Goal: Use online tool/utility

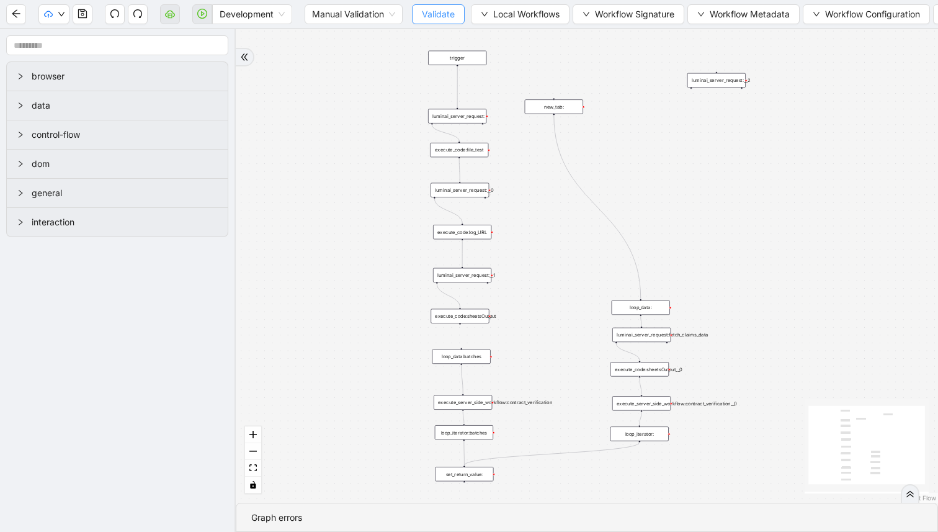
click at [418, 7] on button "Validate" at bounding box center [438, 14] width 53 height 20
click at [207, 17] on button "button" at bounding box center [202, 14] width 20 height 20
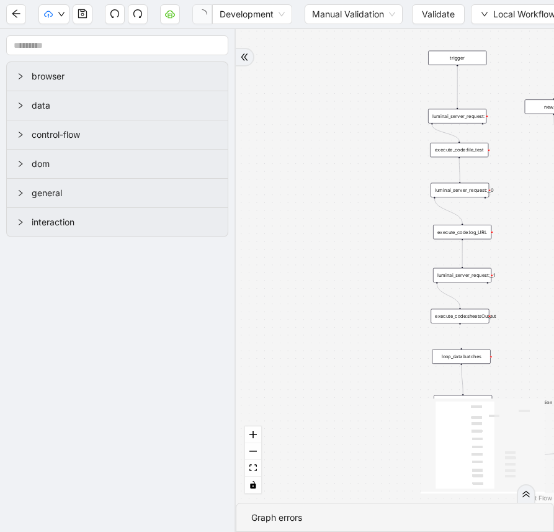
click at [469, 155] on div "execute_code:file_test" at bounding box center [459, 150] width 58 height 14
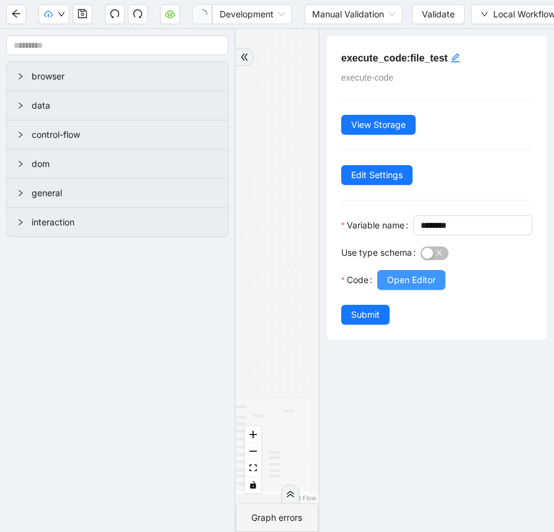
click at [436, 287] on span "Open Editor" at bounding box center [411, 280] width 48 height 14
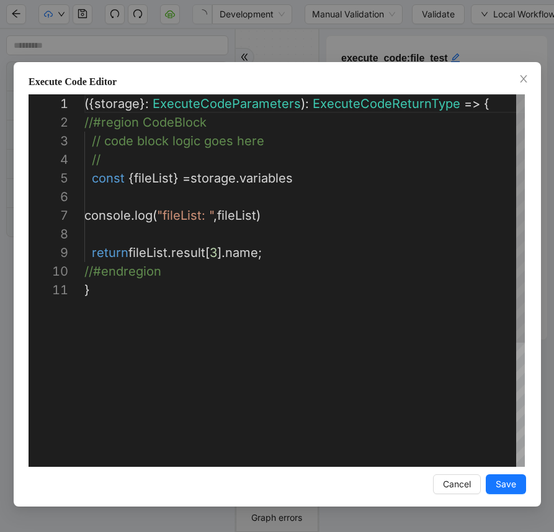
scroll to position [186, 0]
click at [215, 251] on div "({ storage }: ExecuteCodeParameters ): ExecuteCodeReturnType => { //#region Cod…" at bounding box center [304, 373] width 441 height 558
type textarea "**********"
click at [494, 481] on button "Save" at bounding box center [506, 484] width 40 height 20
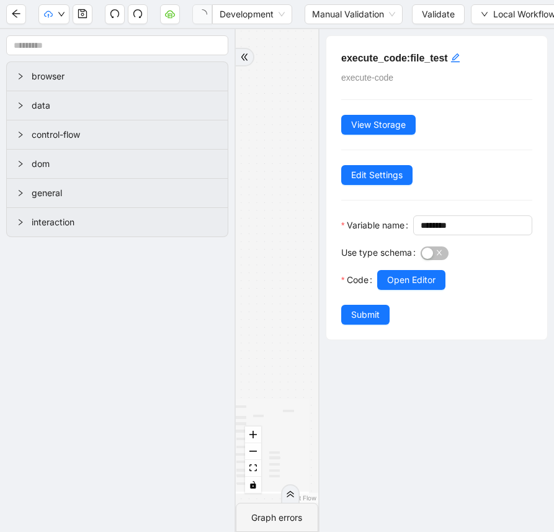
click at [364, 321] on span "Submit" at bounding box center [365, 315] width 29 height 14
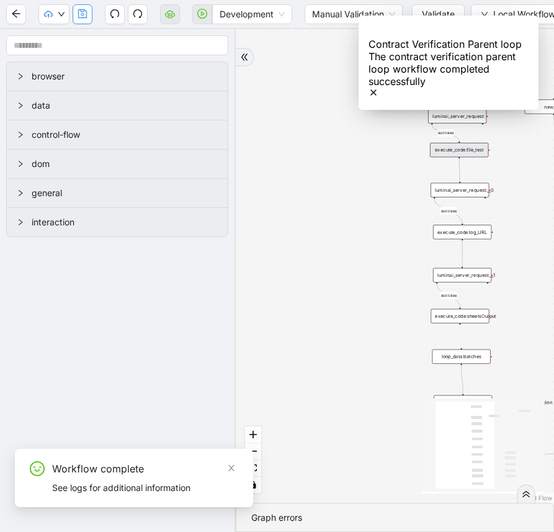
click at [83, 14] on icon "save" at bounding box center [83, 14] width 10 height 10
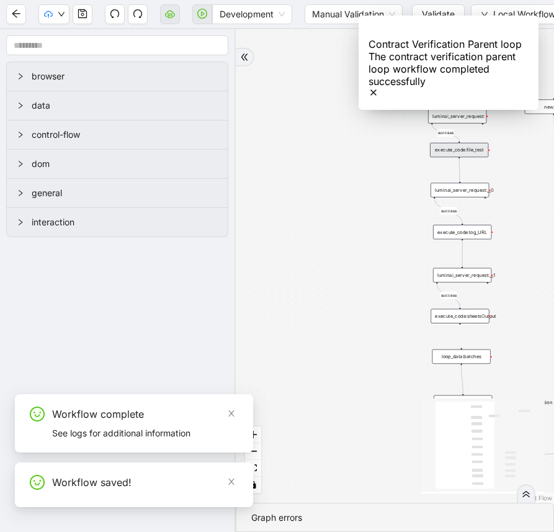
click at [421, 11] on ol "Contract Verification Parent loop The contract verification parent loop workflo…" at bounding box center [448, 62] width 211 height 125
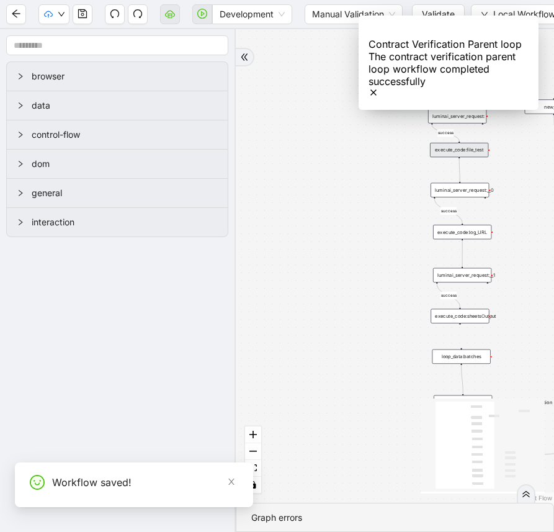
click at [376, 90] on icon "Notifications (F8)" at bounding box center [373, 92] width 5 height 5
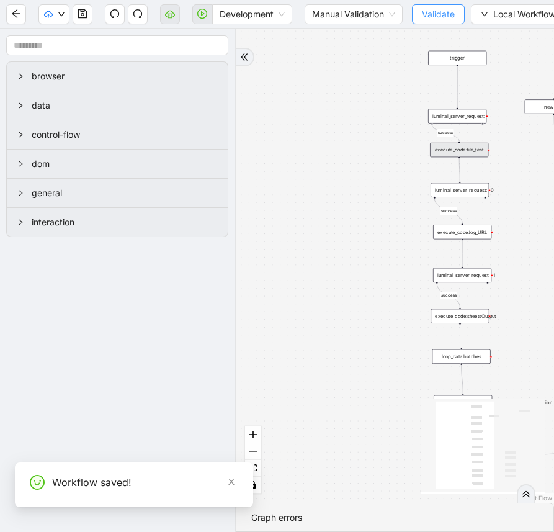
click at [432, 15] on span "Validate" at bounding box center [438, 14] width 33 height 14
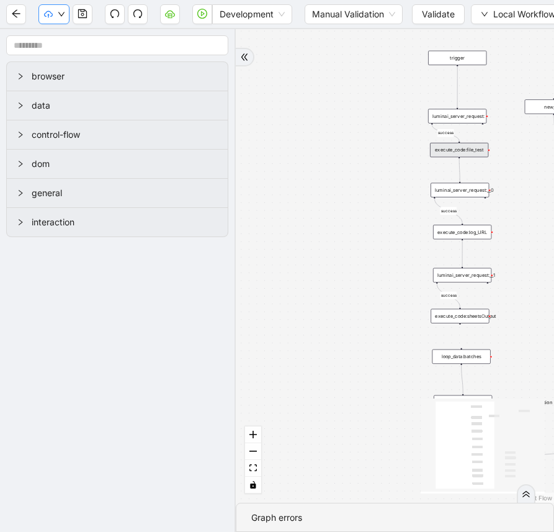
click at [59, 16] on icon "down" at bounding box center [61, 14] width 7 height 7
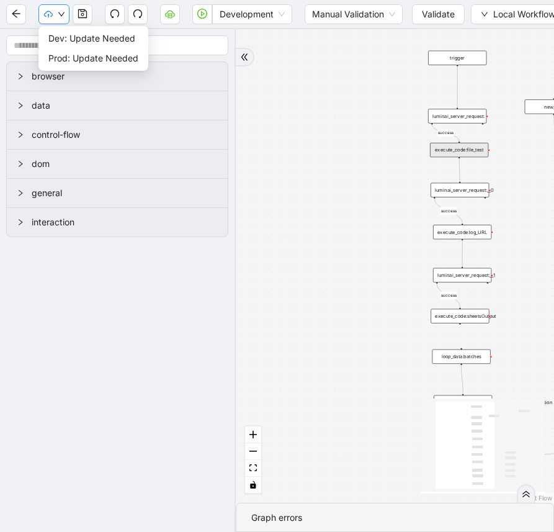
click at [59, 16] on icon "down" at bounding box center [61, 14] width 7 height 7
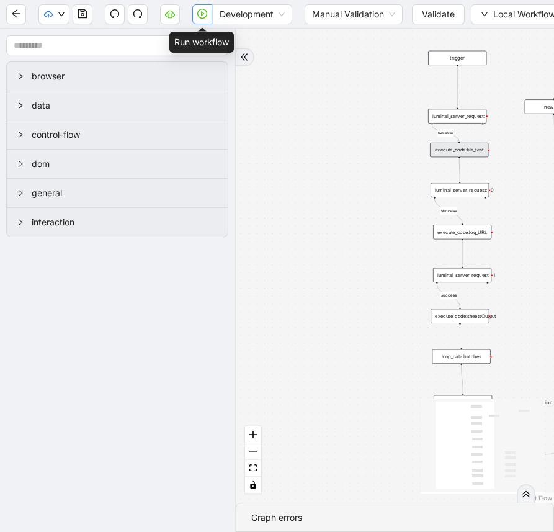
click at [197, 17] on button "button" at bounding box center [202, 14] width 20 height 20
